Goal: Task Accomplishment & Management: Manage account settings

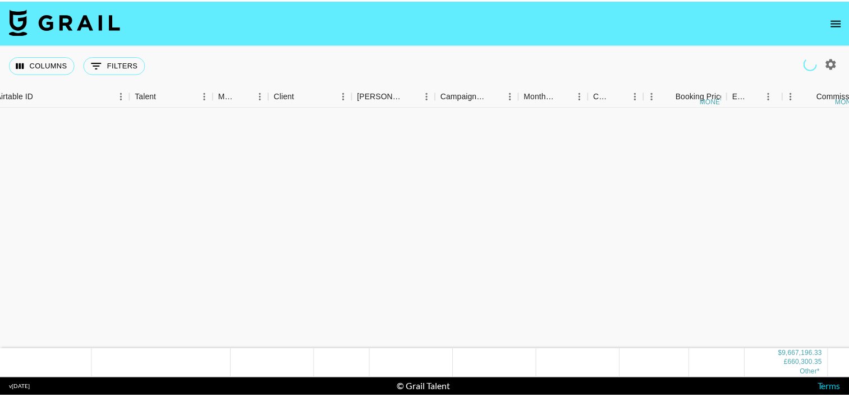
scroll to position [3524, 102]
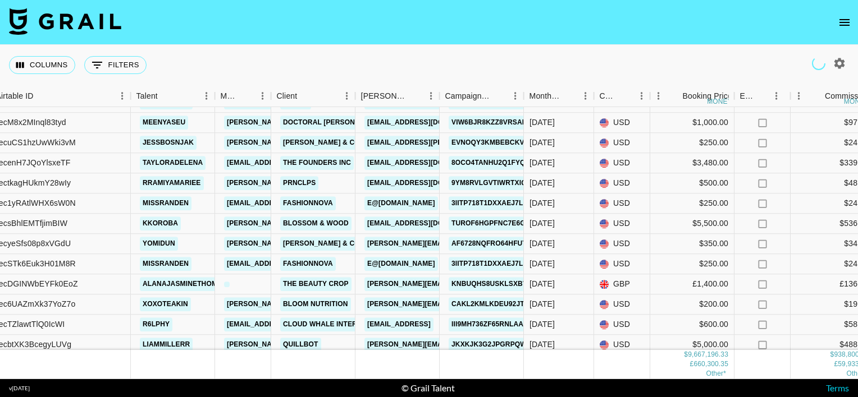
click at [842, 17] on icon "open drawer" at bounding box center [843, 22] width 13 height 13
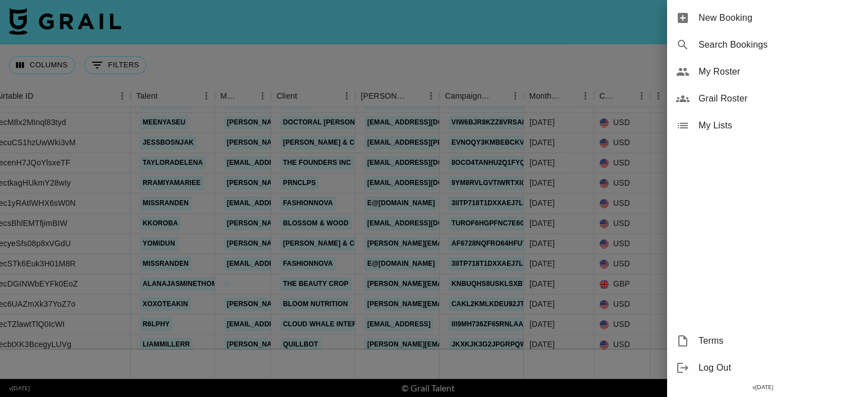
click at [728, 74] on span "My Roster" at bounding box center [773, 71] width 150 height 13
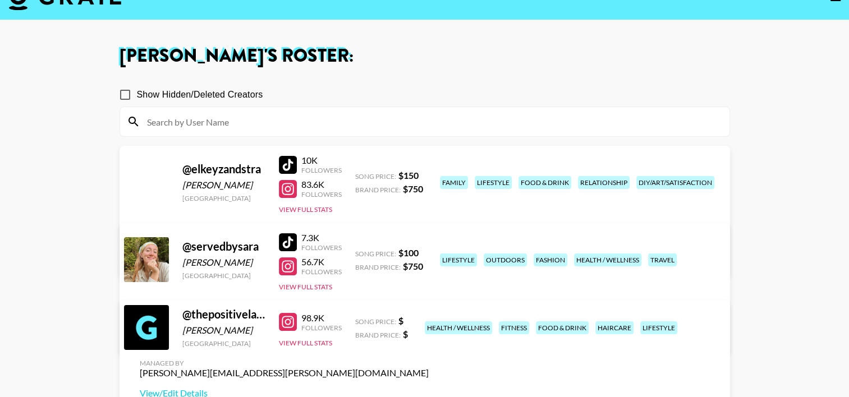
scroll to position [58, 0]
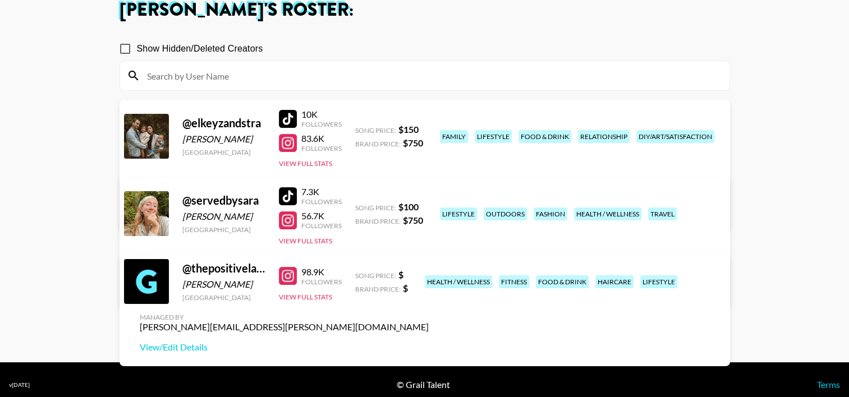
scroll to position [13, 0]
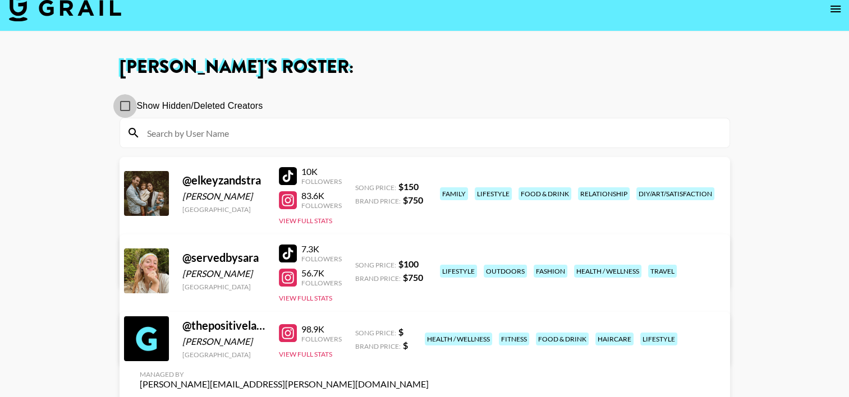
click at [128, 107] on input "Show Hidden/Deleted Creators" at bounding box center [125, 106] width 24 height 24
checkbox input "true"
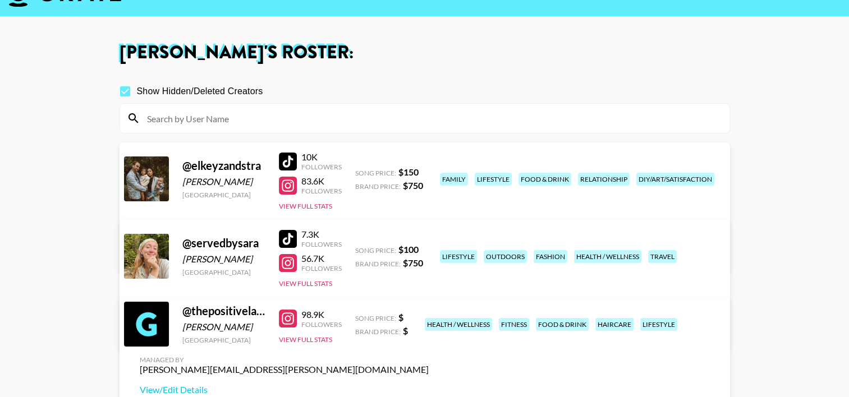
scroll to position [27, 0]
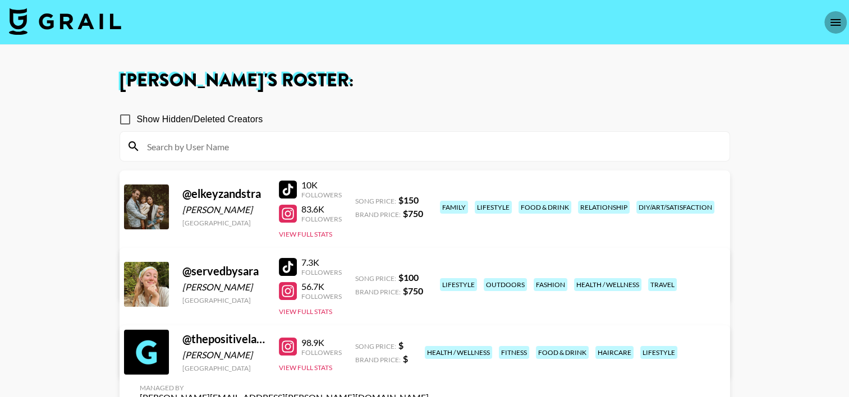
click at [837, 23] on icon "open drawer" at bounding box center [835, 22] width 13 height 13
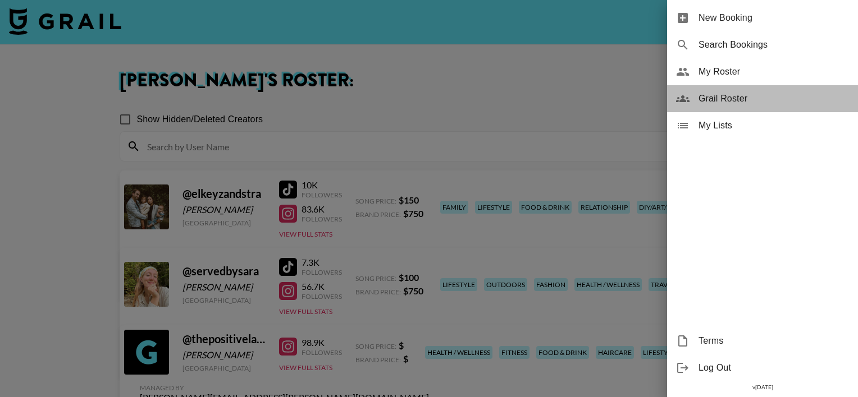
click at [742, 94] on span "Grail Roster" at bounding box center [773, 98] width 150 height 13
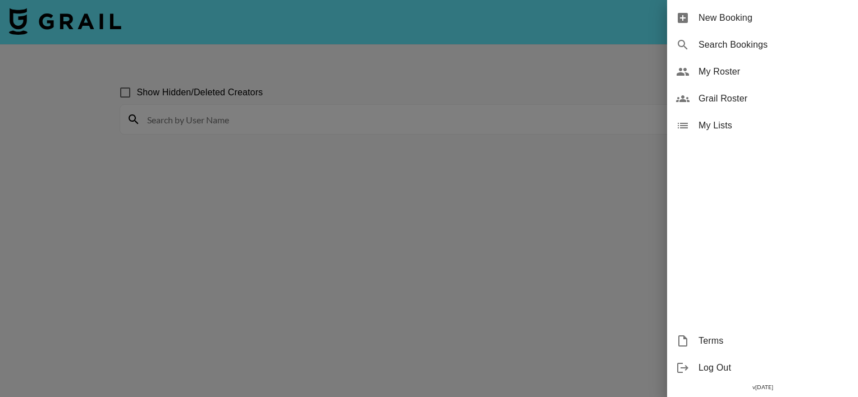
click at [540, 97] on div at bounding box center [429, 198] width 858 height 397
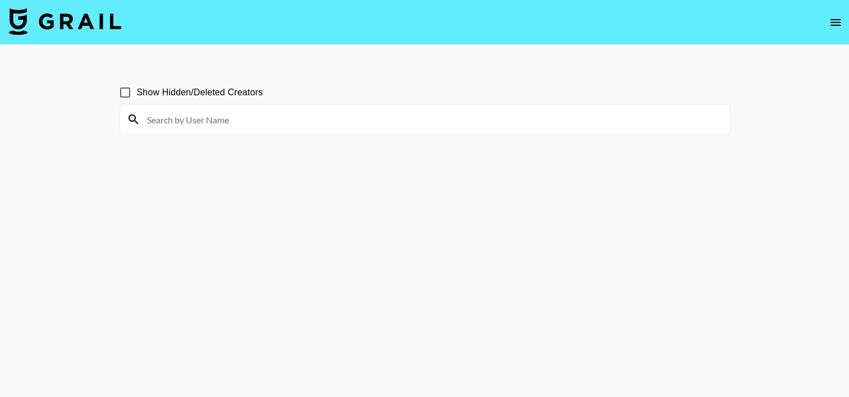
click at [384, 126] on input at bounding box center [431, 120] width 583 height 18
click at [640, 139] on section "Show Hidden/Deleted Creators" at bounding box center [425, 226] width 611 height 308
click at [579, 167] on section "Show Hidden/Deleted Creators" at bounding box center [425, 226] width 611 height 308
click at [354, 127] on input at bounding box center [431, 120] width 583 height 18
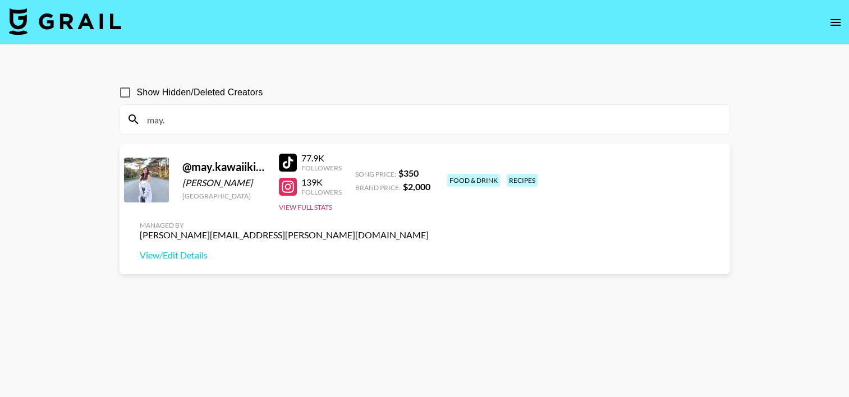
type input "may."
click at [288, 166] on div at bounding box center [288, 163] width 18 height 18
click at [299, 208] on button "View Full Stats" at bounding box center [305, 207] width 53 height 8
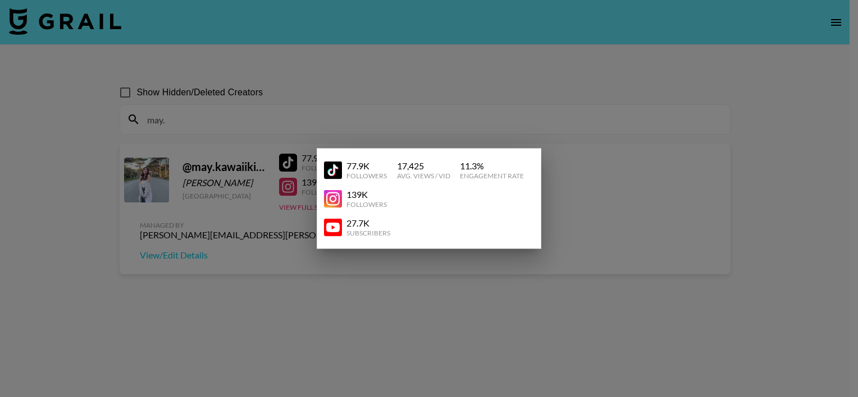
click at [426, 105] on div at bounding box center [429, 198] width 858 height 397
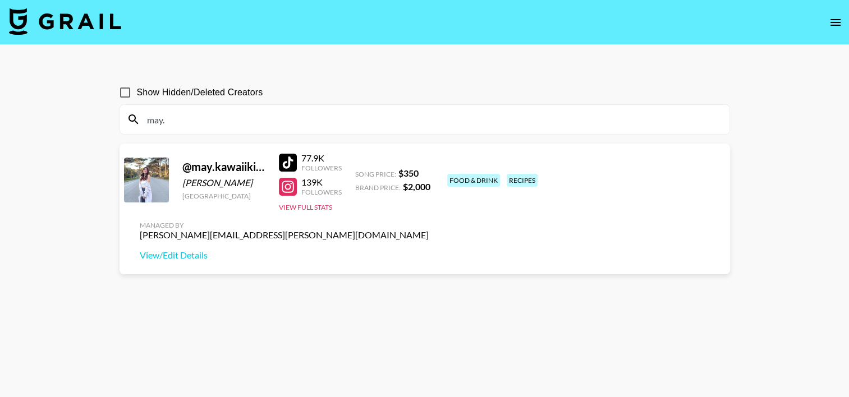
click at [577, 166] on div "@ may.kawaiikitchen May Mahasiri [GEOGRAPHIC_DATA] 77.9K Followers 139K Followe…" at bounding box center [425, 209] width 611 height 131
click at [406, 301] on section "Show Hidden/Deleted Creators may. @ may.kawaiikitchen May Mahasiri [GEOGRAPHIC_…" at bounding box center [425, 226] width 611 height 308
click at [429, 250] on link "View/Edit Details" at bounding box center [284, 255] width 289 height 11
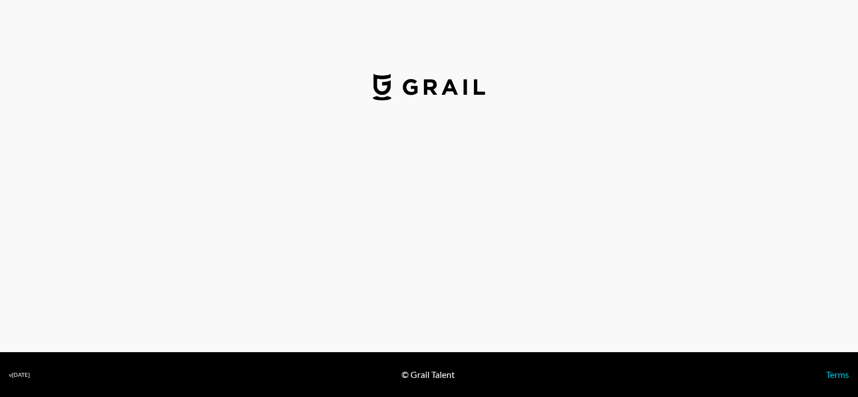
select select "USD"
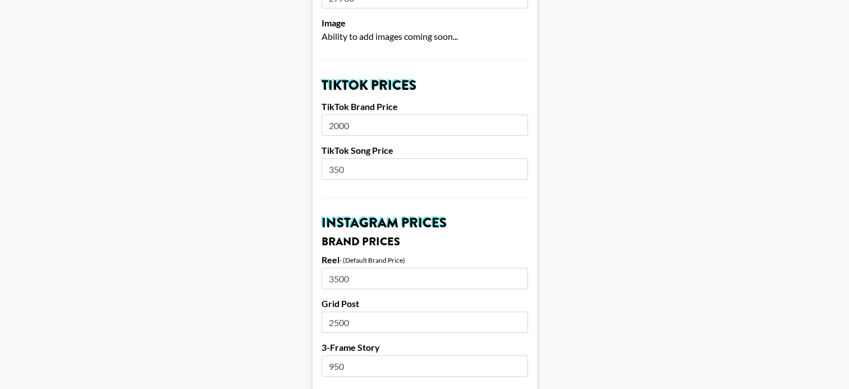
scroll to position [355, 0]
